Goal: Information Seeking & Learning: Find specific fact

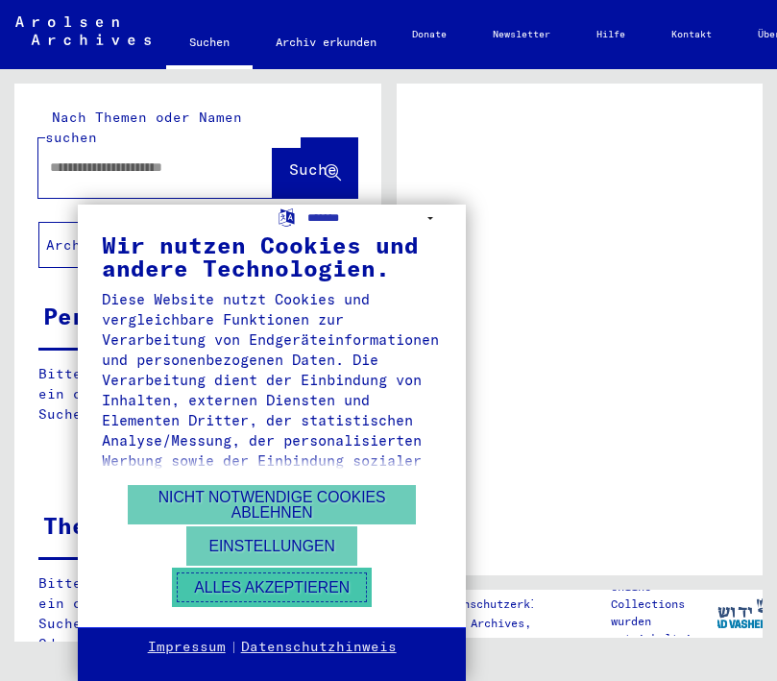
click at [283, 585] on button "Alles akzeptieren" at bounding box center [272, 587] width 200 height 39
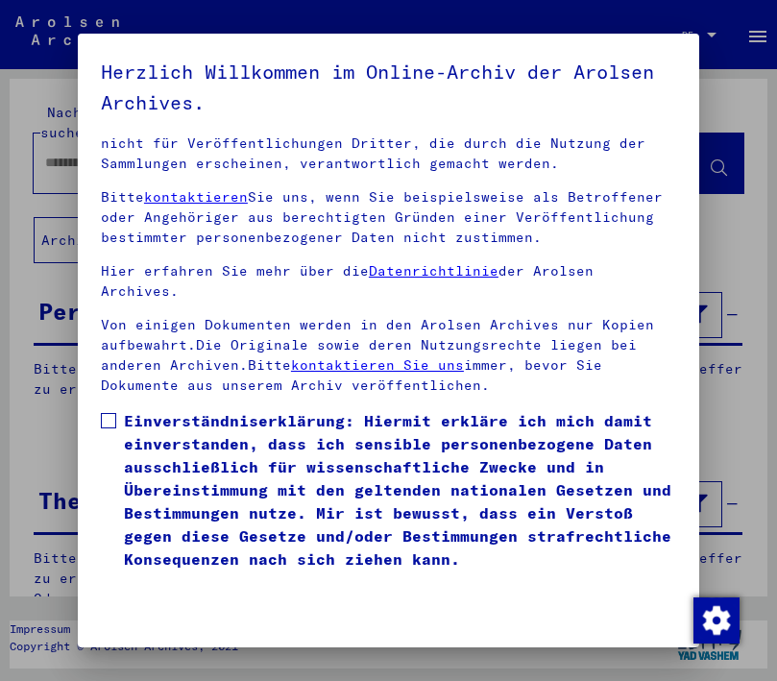
scroll to position [299, 0]
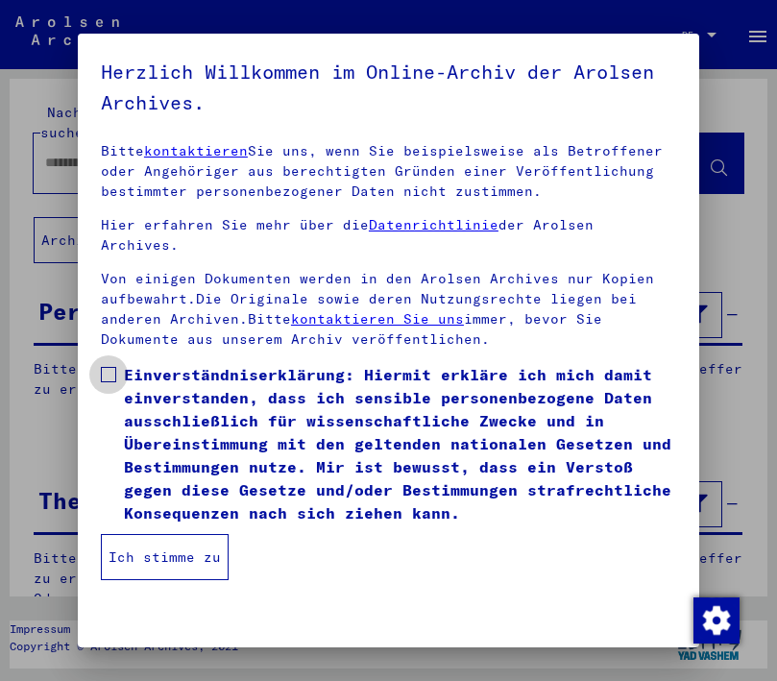
click at [110, 377] on span at bounding box center [108, 374] width 15 height 15
click at [180, 563] on button "Ich stimme zu" at bounding box center [165, 557] width 128 height 46
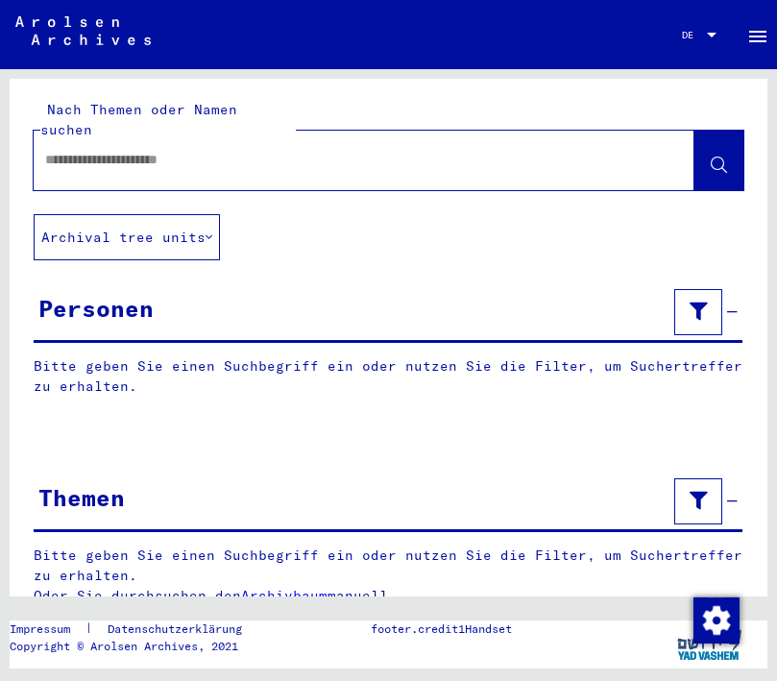
click at [199, 357] on p "Bitte geben Sie einen Suchbegriff ein oder nutzen Sie die Filter, um Suchertref…" at bounding box center [388, 377] width 709 height 40
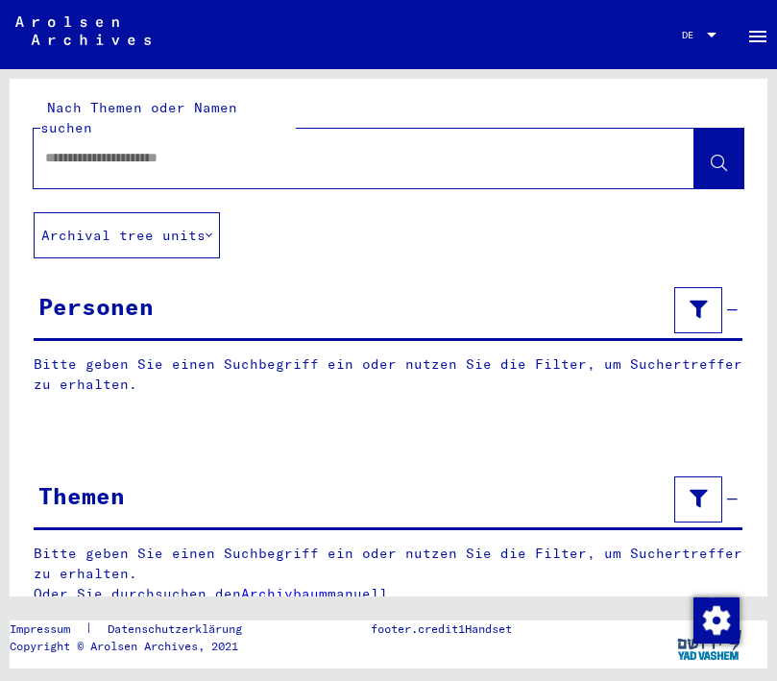
click at [325, 283] on div "Personen" at bounding box center [388, 312] width 709 height 59
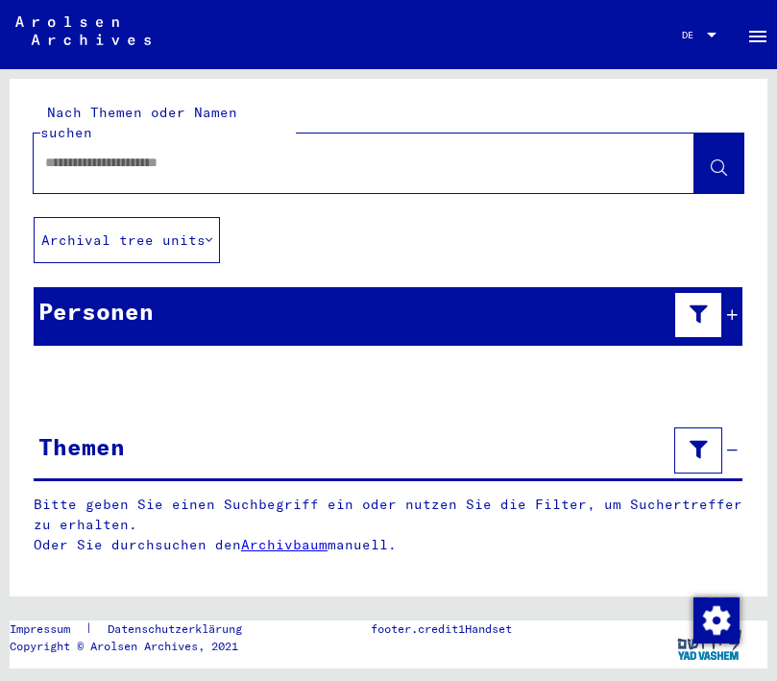
click at [245, 287] on div "Personen" at bounding box center [388, 316] width 709 height 59
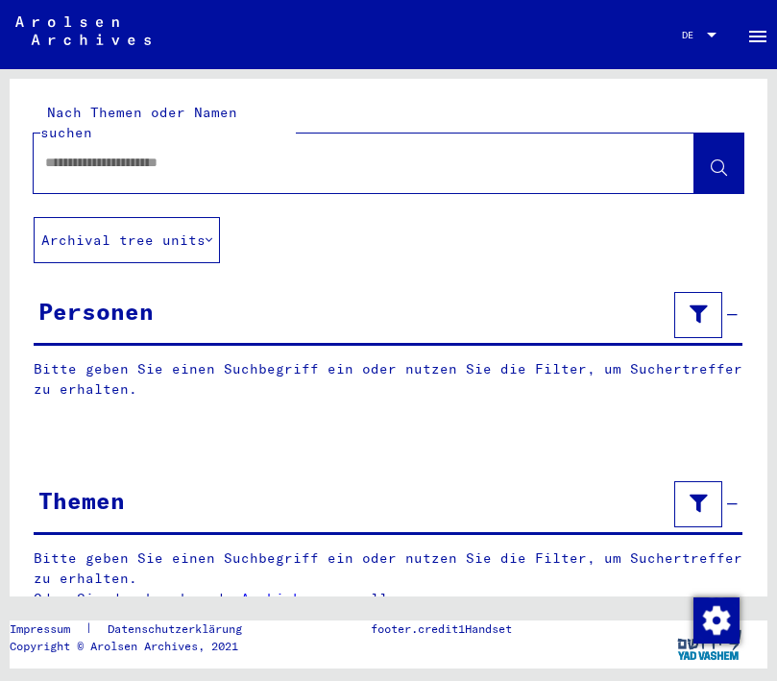
click at [273, 153] on input "text" at bounding box center [346, 163] width 603 height 20
type input "**********"
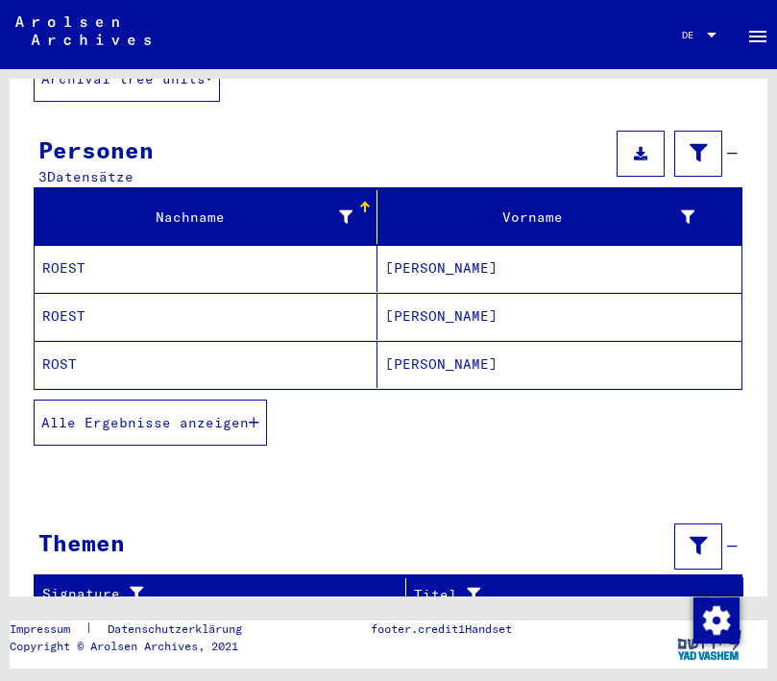
scroll to position [172, 0]
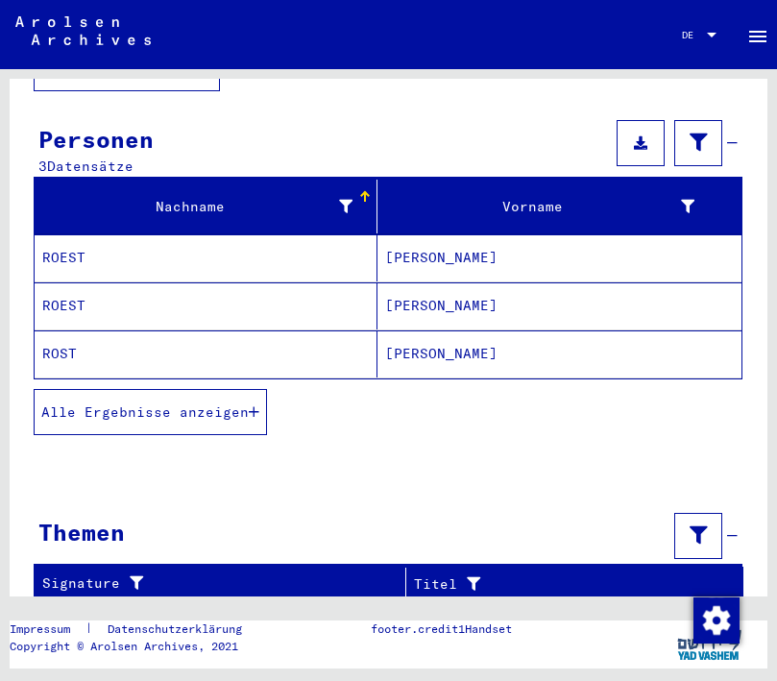
click at [411, 331] on mat-cell "[PERSON_NAME]" at bounding box center [560, 354] width 365 height 47
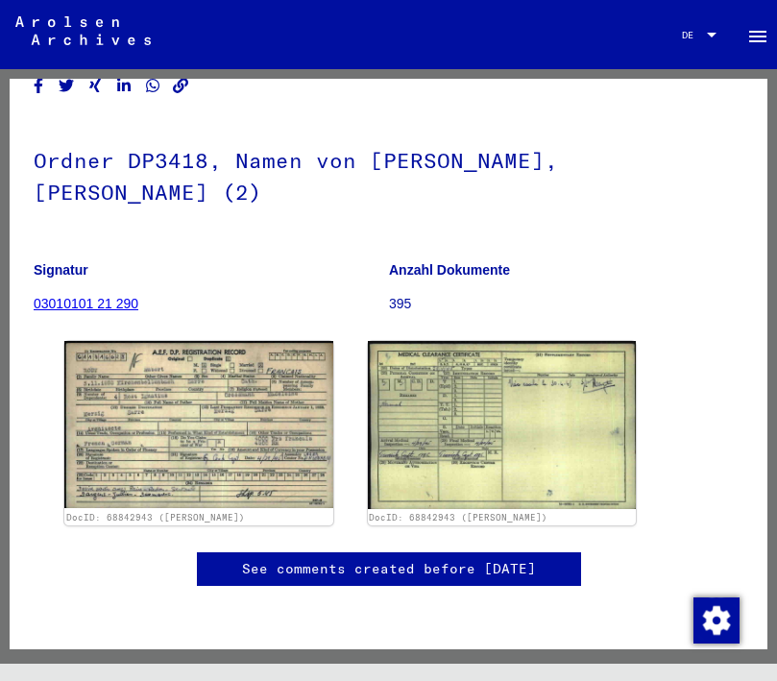
scroll to position [184, 0]
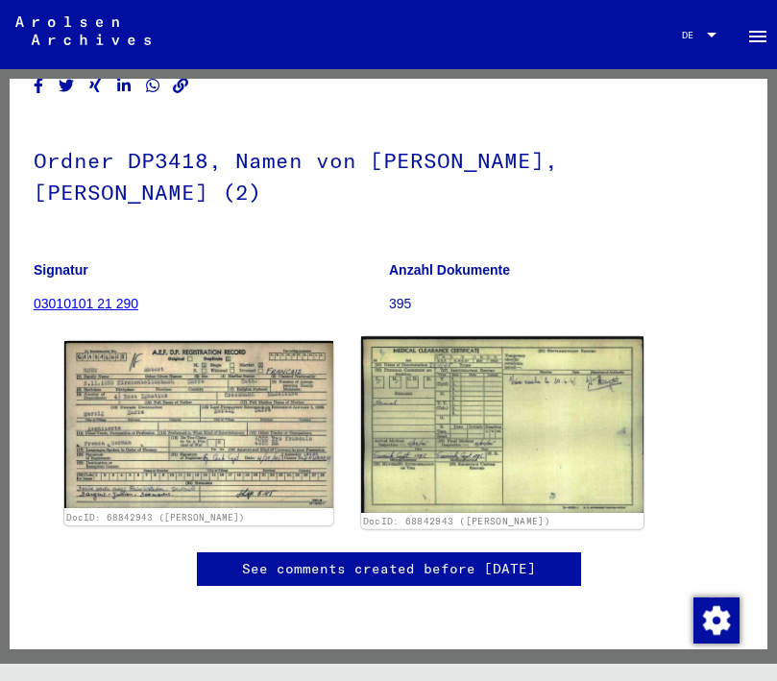
click at [460, 338] on img at bounding box center [502, 424] width 282 height 176
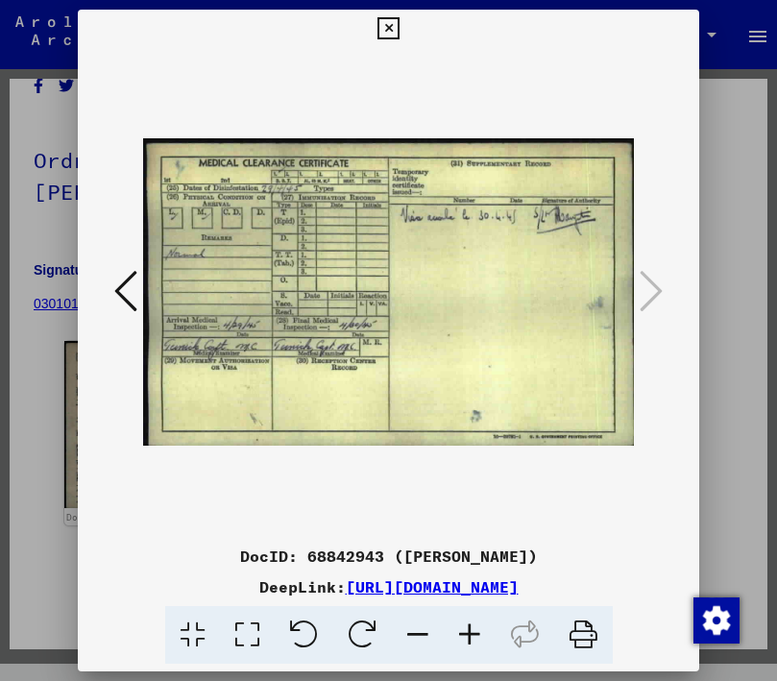
click at [125, 284] on icon at bounding box center [125, 291] width 23 height 46
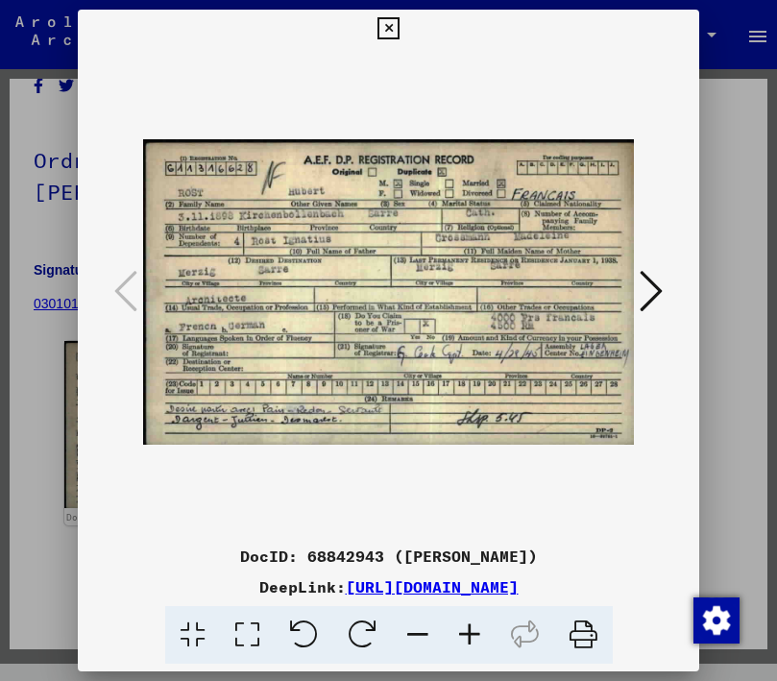
click at [652, 287] on icon at bounding box center [651, 291] width 23 height 46
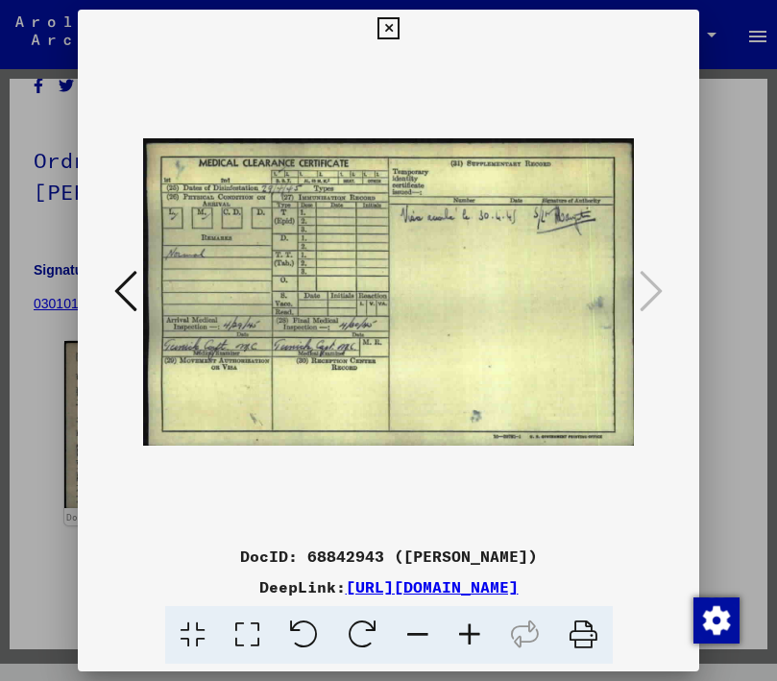
click at [110, 279] on button at bounding box center [126, 292] width 35 height 55
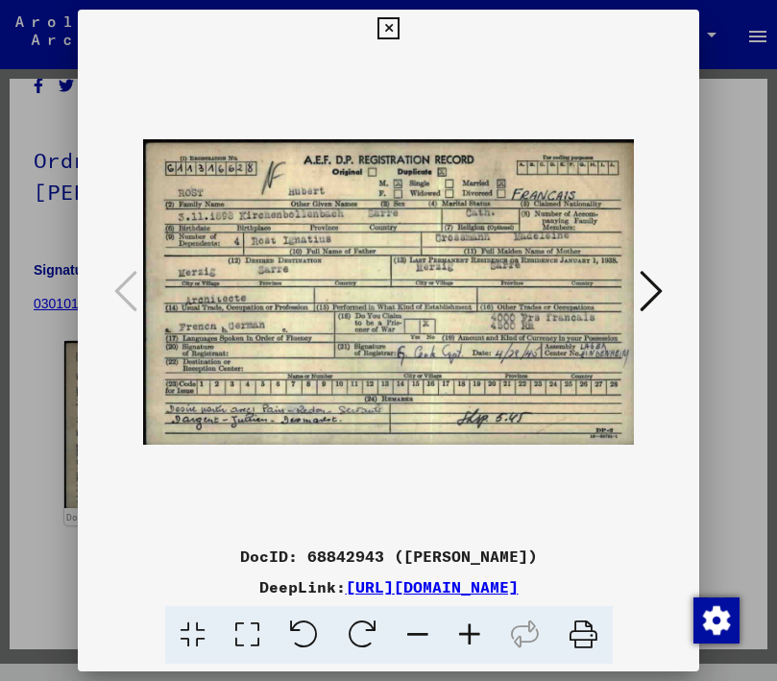
click at [698, 576] on div "DeepLink: [URL][DOMAIN_NAME]" at bounding box center [389, 587] width 622 height 23
click at [585, 649] on icon at bounding box center [583, 635] width 59 height 59
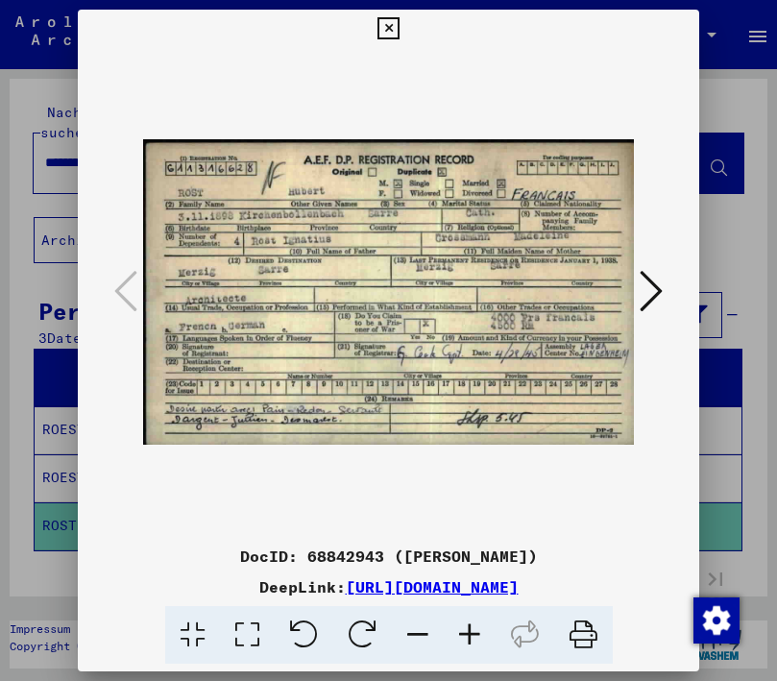
click at [655, 285] on icon at bounding box center [651, 291] width 23 height 46
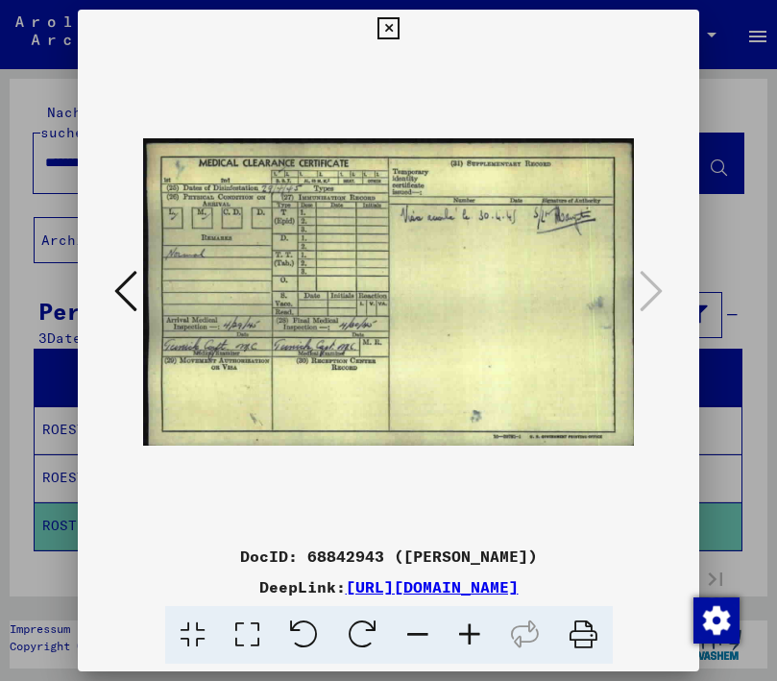
click at [586, 644] on icon at bounding box center [583, 635] width 59 height 59
